Goal: Navigation & Orientation: Find specific page/section

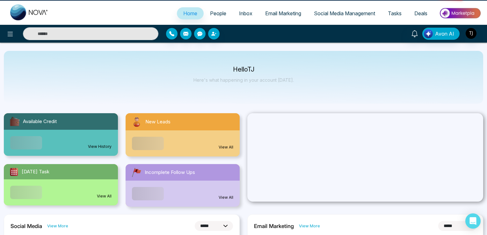
select select "*"
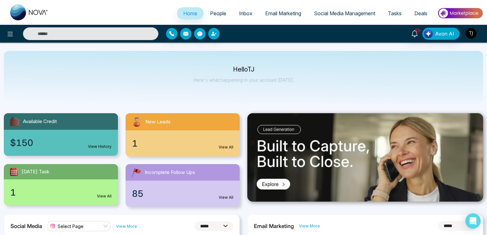
click at [469, 31] on img "button" at bounding box center [470, 33] width 11 height 11
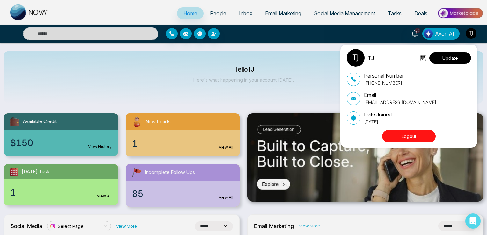
click at [449, 58] on button "Update" at bounding box center [450, 58] width 42 height 11
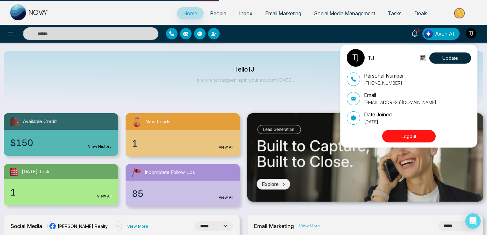
select select
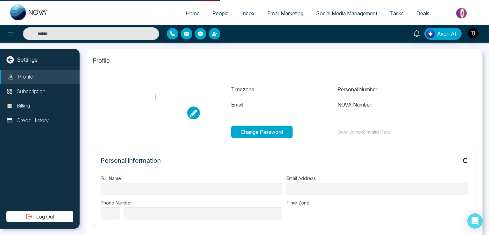
type input "**"
type input "**********"
select select "**"
type input "**********"
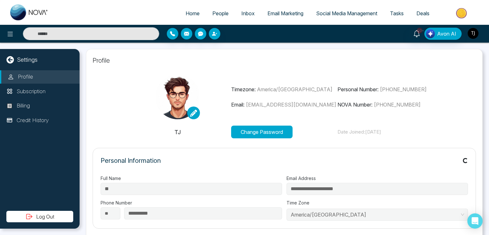
click at [472, 30] on img "button" at bounding box center [473, 33] width 11 height 11
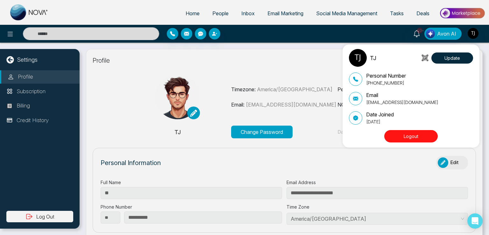
click at [402, 139] on button "Logout" at bounding box center [410, 136] width 53 height 12
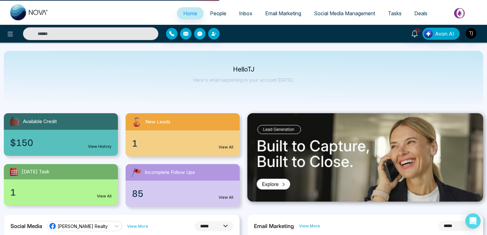
select select "*"
click at [244, 16] on span "Inbox" at bounding box center [245, 13] width 13 height 6
click at [259, 13] on link "Email Marketing" at bounding box center [283, 13] width 49 height 12
drag, startPoint x: 297, startPoint y: 11, endPoint x: 314, endPoint y: 11, distance: 16.6
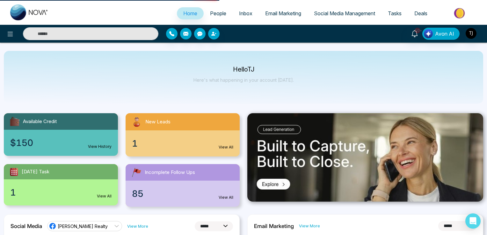
click at [301, 11] on link "Email Marketing" at bounding box center [283, 13] width 49 height 12
drag, startPoint x: 337, startPoint y: 11, endPoint x: 362, endPoint y: 13, distance: 25.2
click at [337, 11] on span "Social Media Management" at bounding box center [344, 13] width 61 height 6
click at [425, 11] on span "Deals" at bounding box center [420, 13] width 13 height 6
click at [186, 15] on span "Home" at bounding box center [190, 13] width 14 height 6
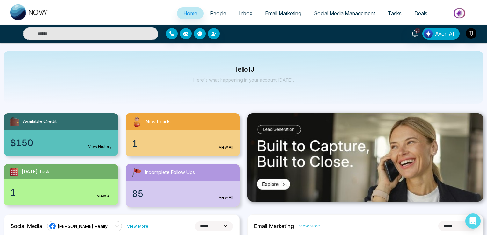
click at [215, 11] on span "People" at bounding box center [218, 13] width 16 height 6
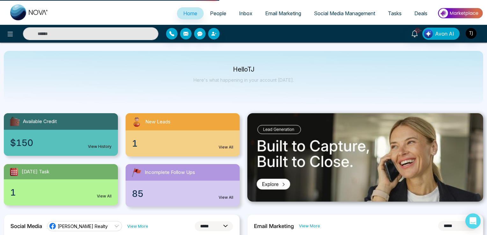
drag, startPoint x: 283, startPoint y: 11, endPoint x: 300, endPoint y: 11, distance: 16.2
click at [285, 11] on span "Email Marketing" at bounding box center [283, 13] width 36 height 6
click at [324, 12] on span "Social Media Management" at bounding box center [344, 13] width 61 height 6
drag, startPoint x: 388, startPoint y: 12, endPoint x: 405, endPoint y: 13, distance: 16.6
click at [389, 13] on span "Tasks" at bounding box center [395, 13] width 14 height 6
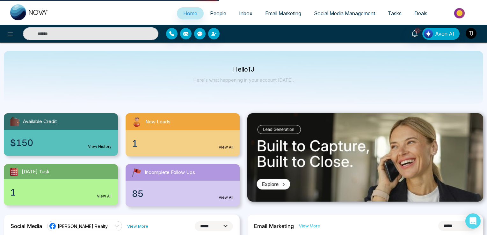
click at [420, 13] on span "Deals" at bounding box center [420, 13] width 13 height 6
